Goal: Task Accomplishment & Management: Manage account settings

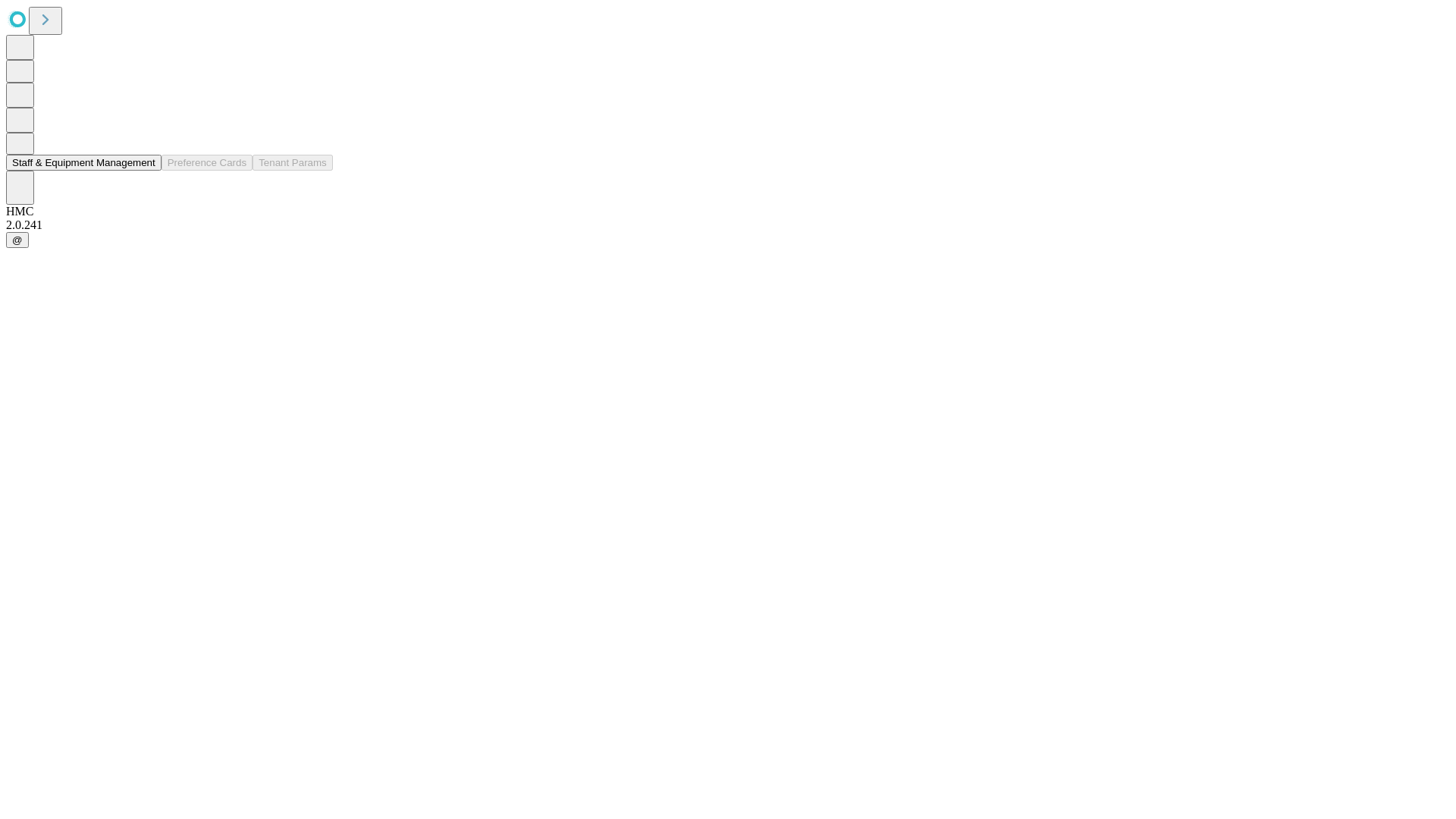
click at [145, 171] on button "Staff & Equipment Management" at bounding box center [84, 163] width 156 height 16
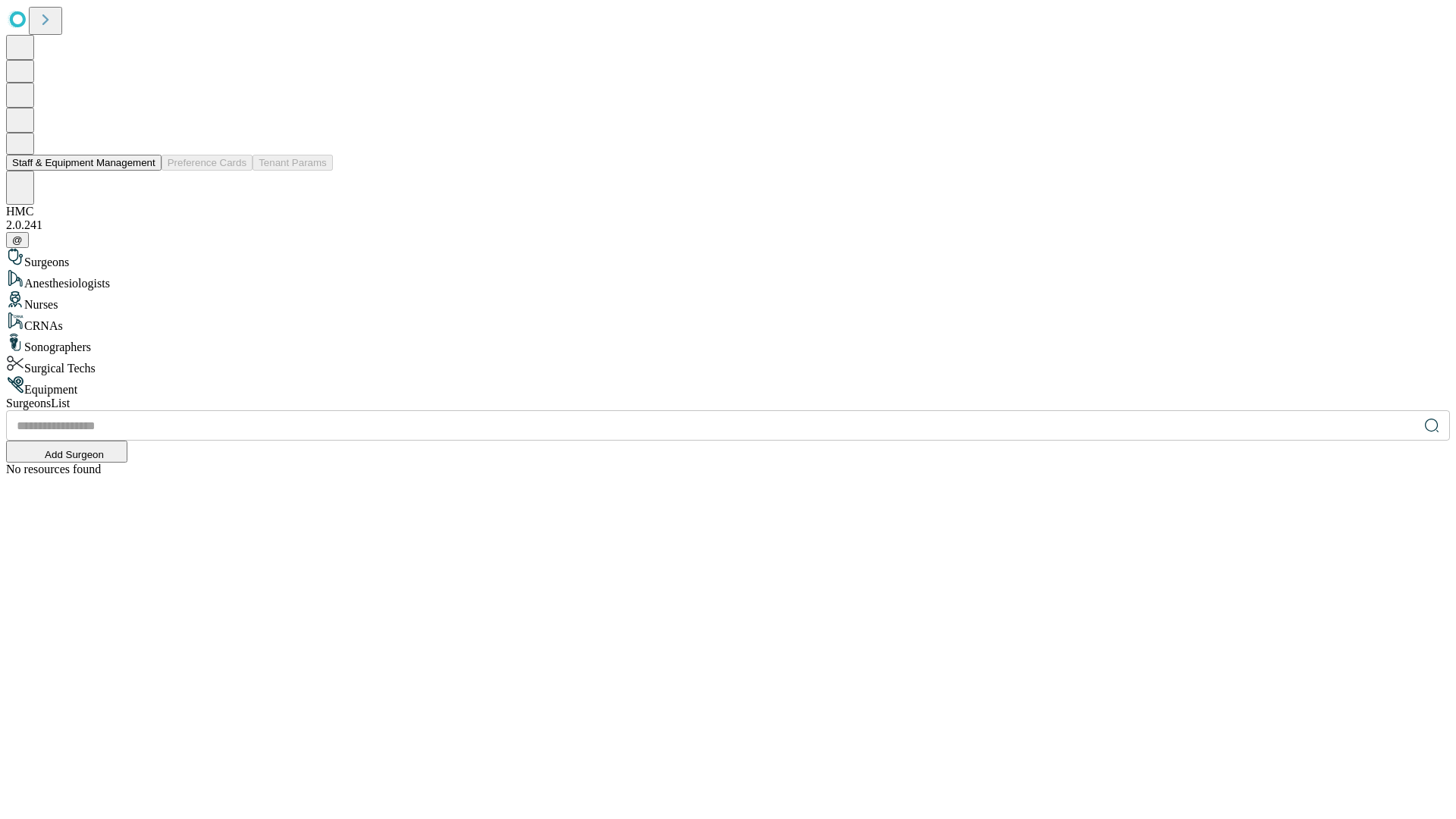
click at [145, 171] on button "Staff & Equipment Management" at bounding box center [84, 163] width 156 height 16
